Goal: Task Accomplishment & Management: Manage account settings

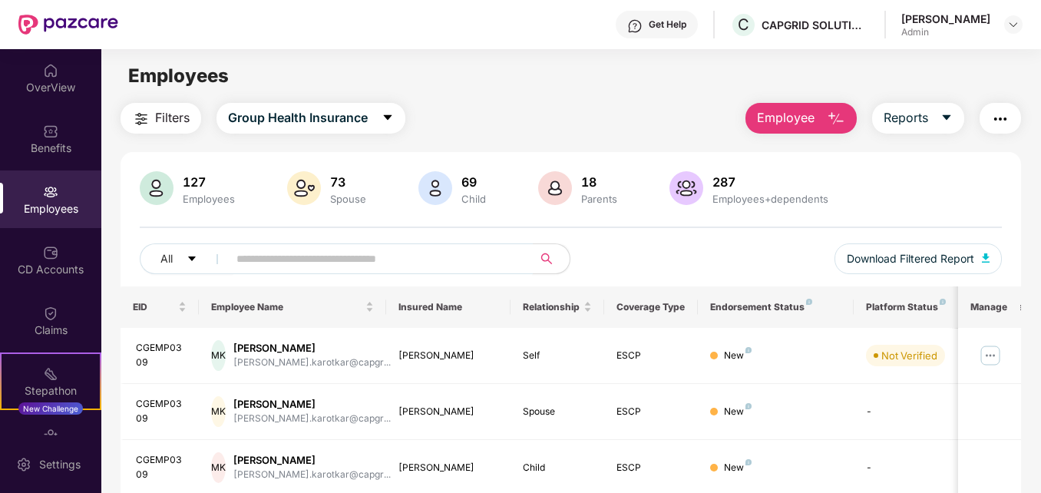
click at [300, 264] on input "text" at bounding box center [374, 258] width 275 height 23
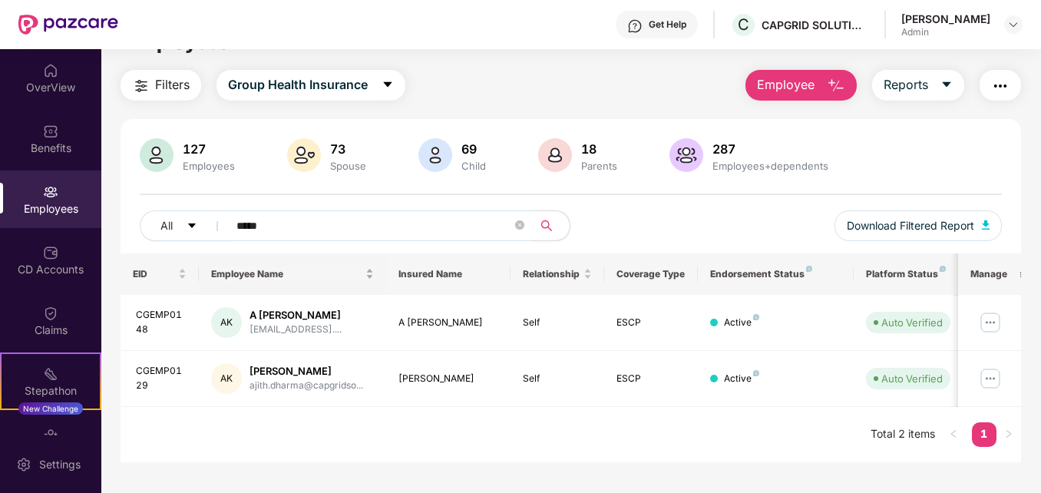
scroll to position [49, 0]
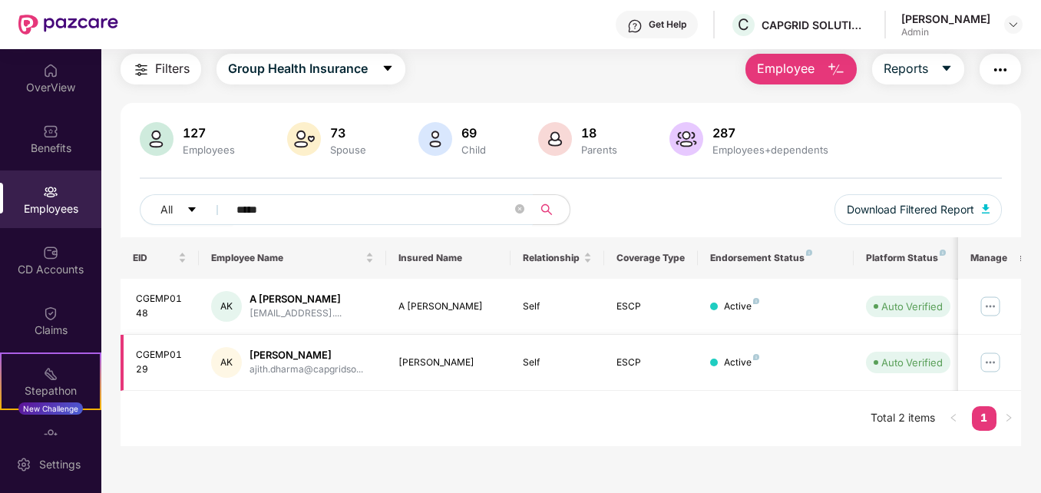
type input "*****"
click at [988, 362] on img at bounding box center [990, 362] width 25 height 25
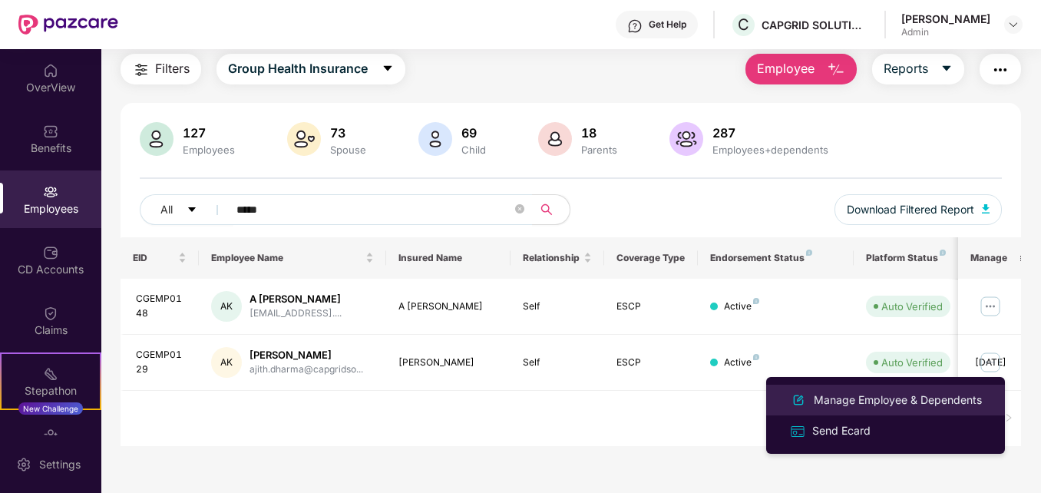
click at [828, 402] on div "Manage Employee & Dependents" at bounding box center [898, 400] width 174 height 17
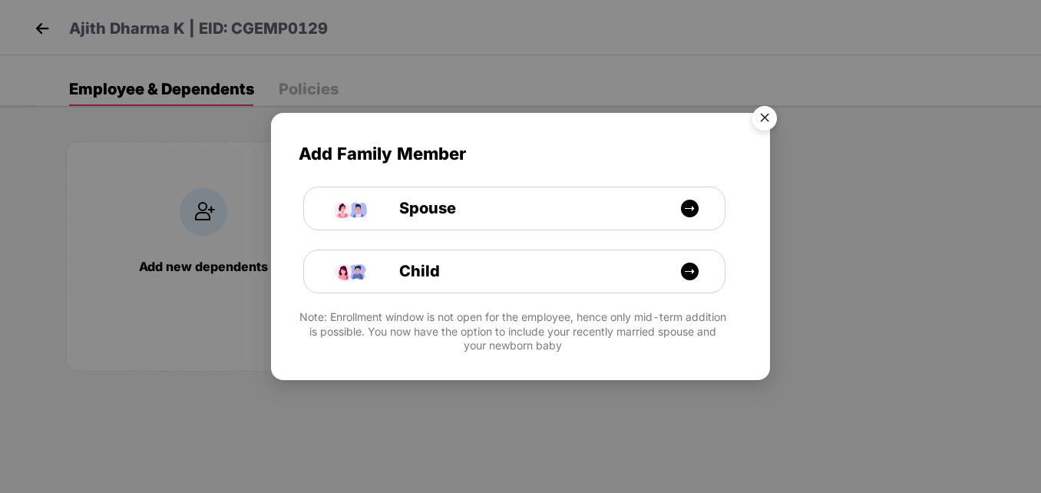
click at [768, 124] on img "Close" at bounding box center [764, 120] width 43 height 43
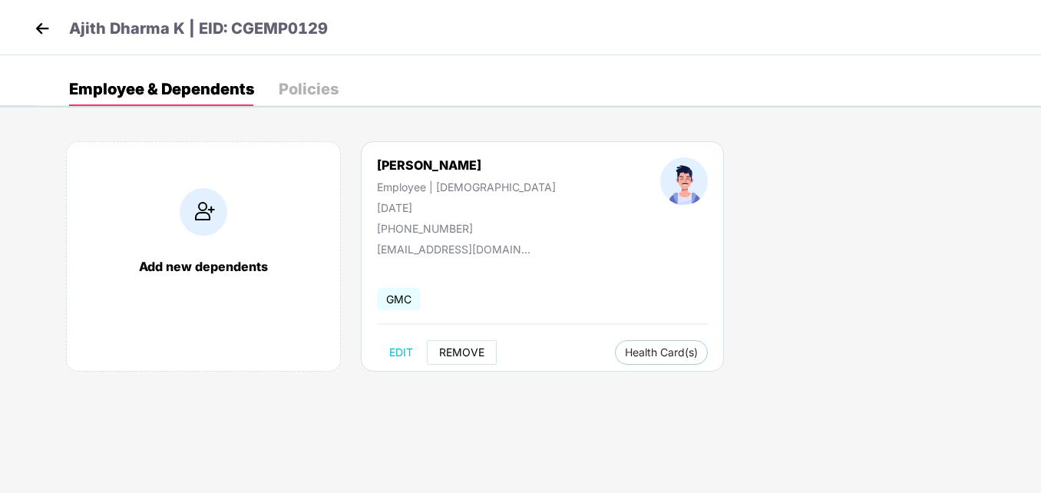
click at [456, 357] on span "REMOVE" at bounding box center [461, 352] width 45 height 12
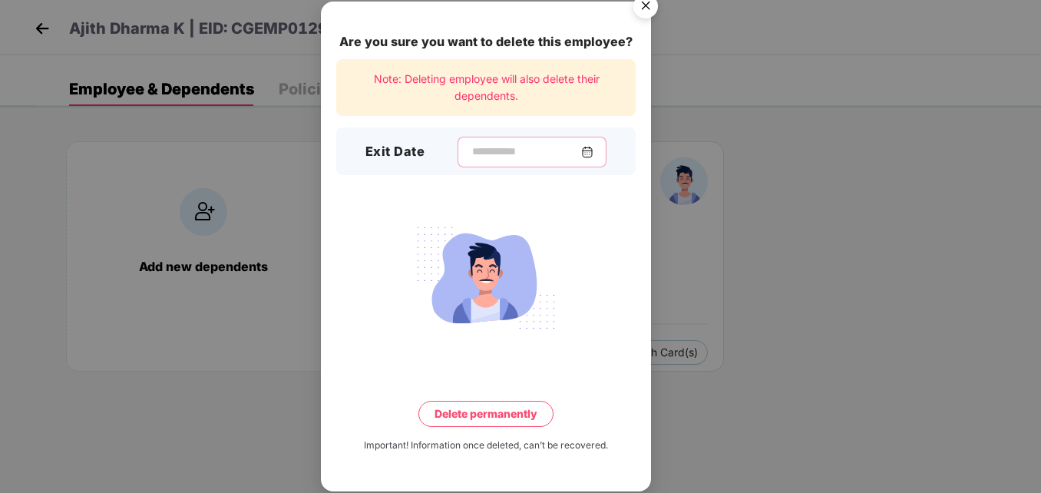
click at [485, 146] on input at bounding box center [526, 152] width 111 height 16
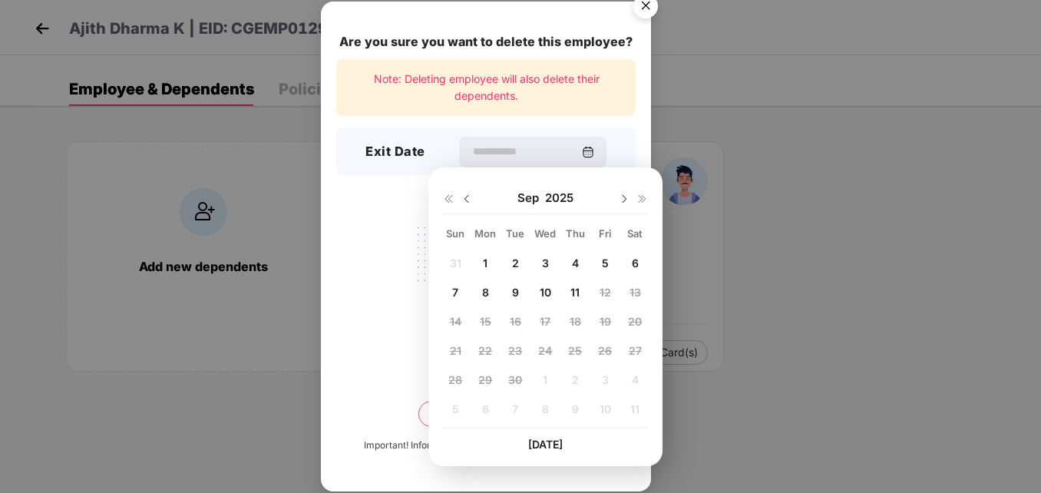
click at [489, 290] on div "8" at bounding box center [485, 292] width 23 height 23
type input "**********"
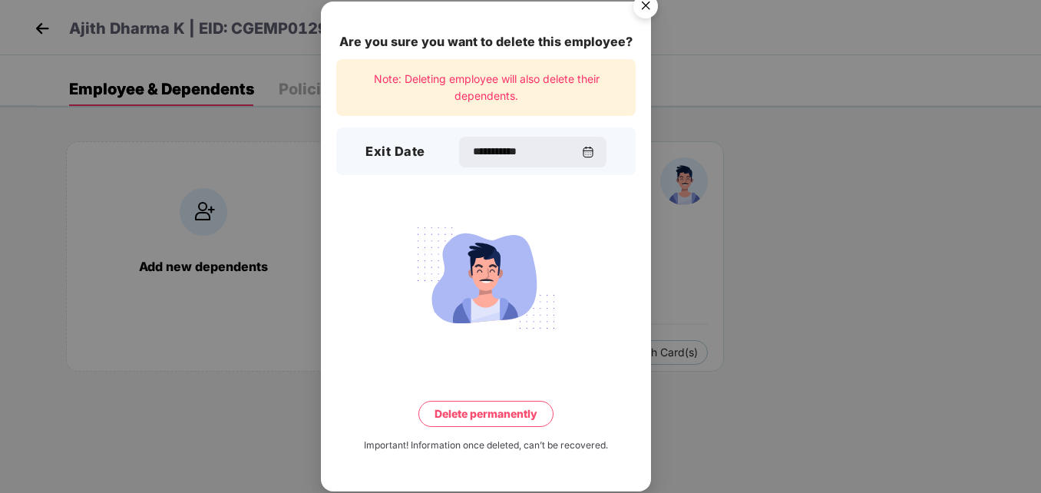
click at [489, 414] on button "Delete permanently" at bounding box center [486, 414] width 135 height 26
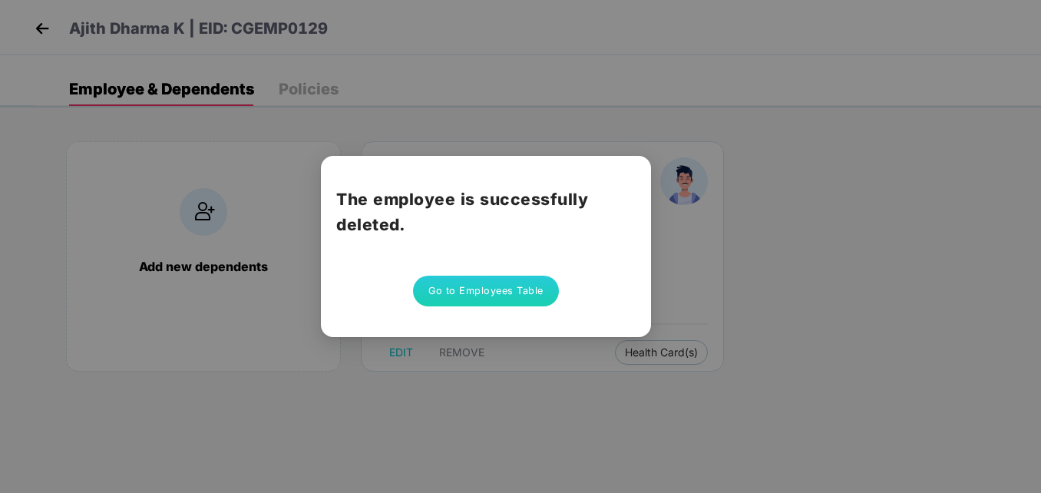
click at [486, 296] on button "Go to Employees Table" at bounding box center [486, 291] width 146 height 31
